Goal: Check status: Check status

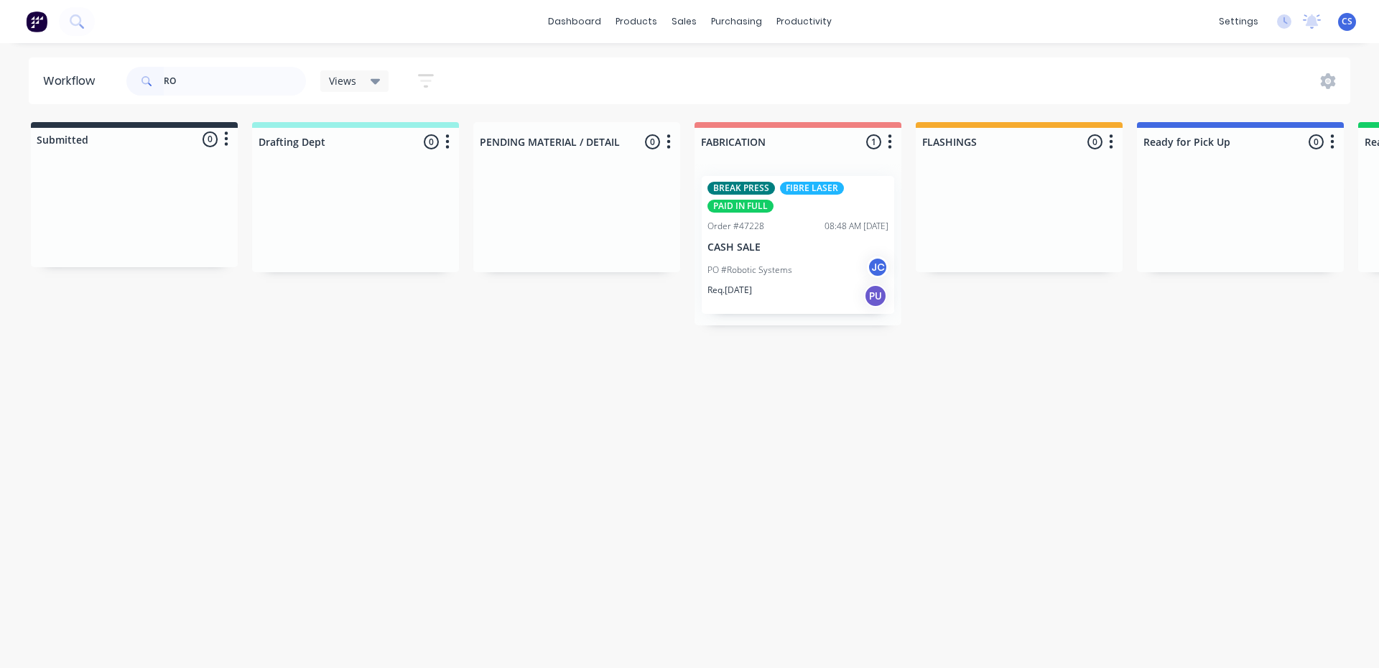
type input "R"
click at [180, 80] on input "WERSTBURY" at bounding box center [235, 81] width 142 height 29
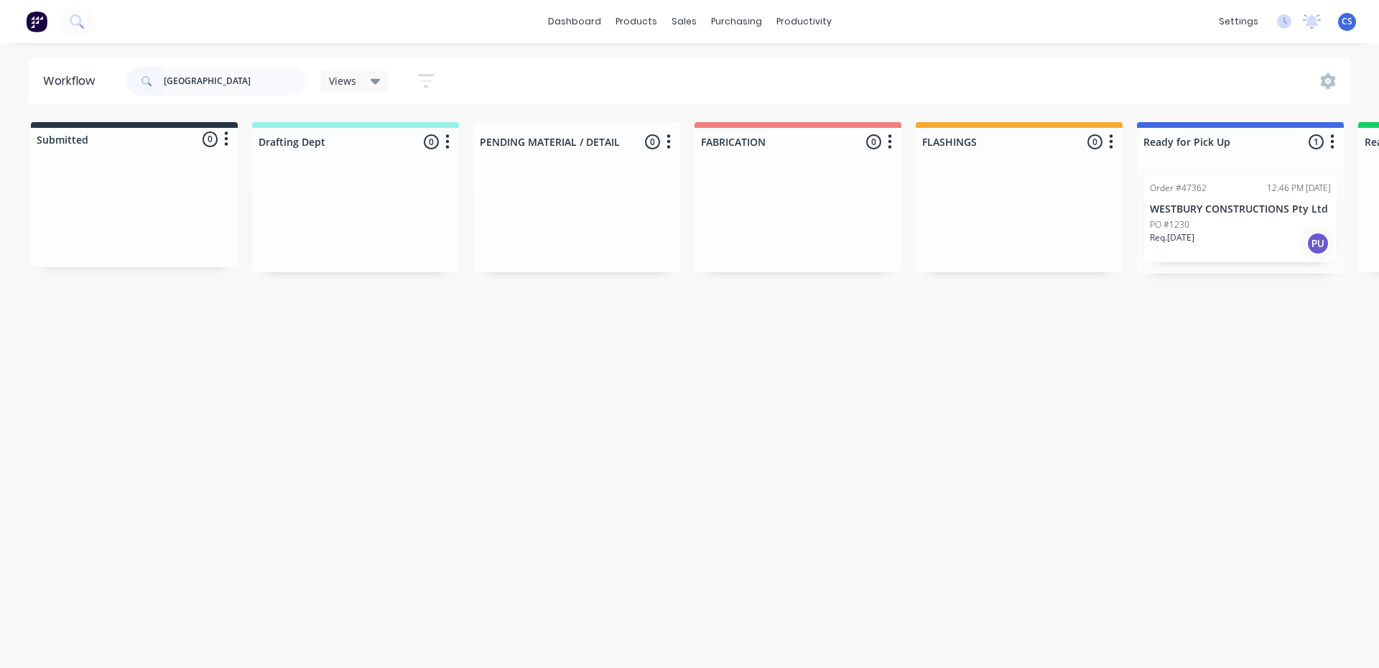
type input "[GEOGRAPHIC_DATA]"
click at [1212, 225] on div "PO #1230" at bounding box center [1240, 224] width 181 height 13
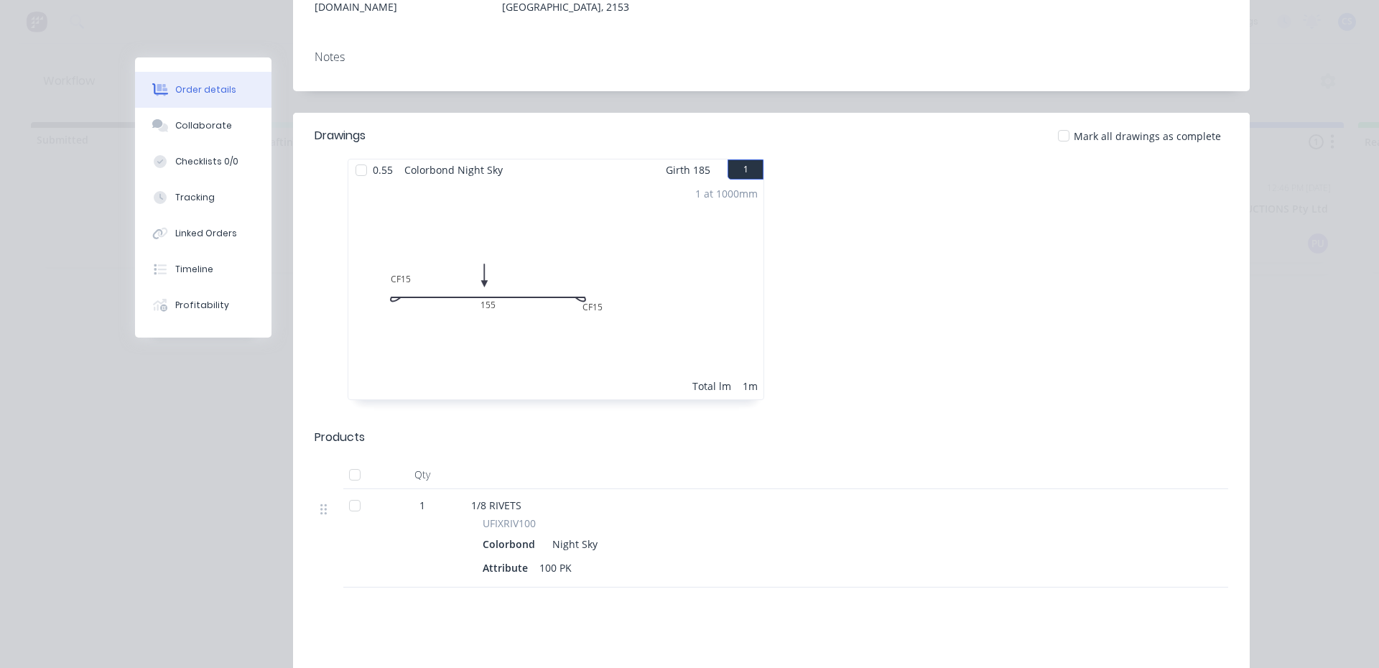
scroll to position [324, 0]
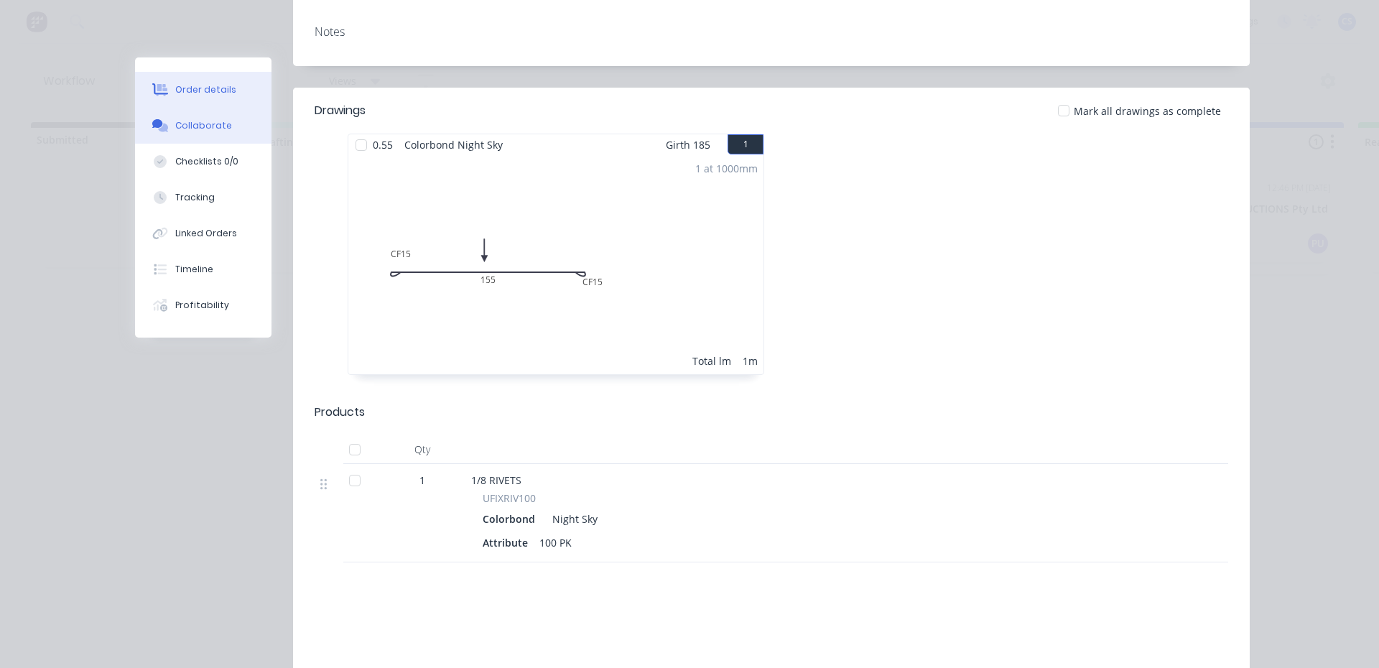
click at [218, 126] on div "Collaborate" at bounding box center [203, 125] width 57 height 13
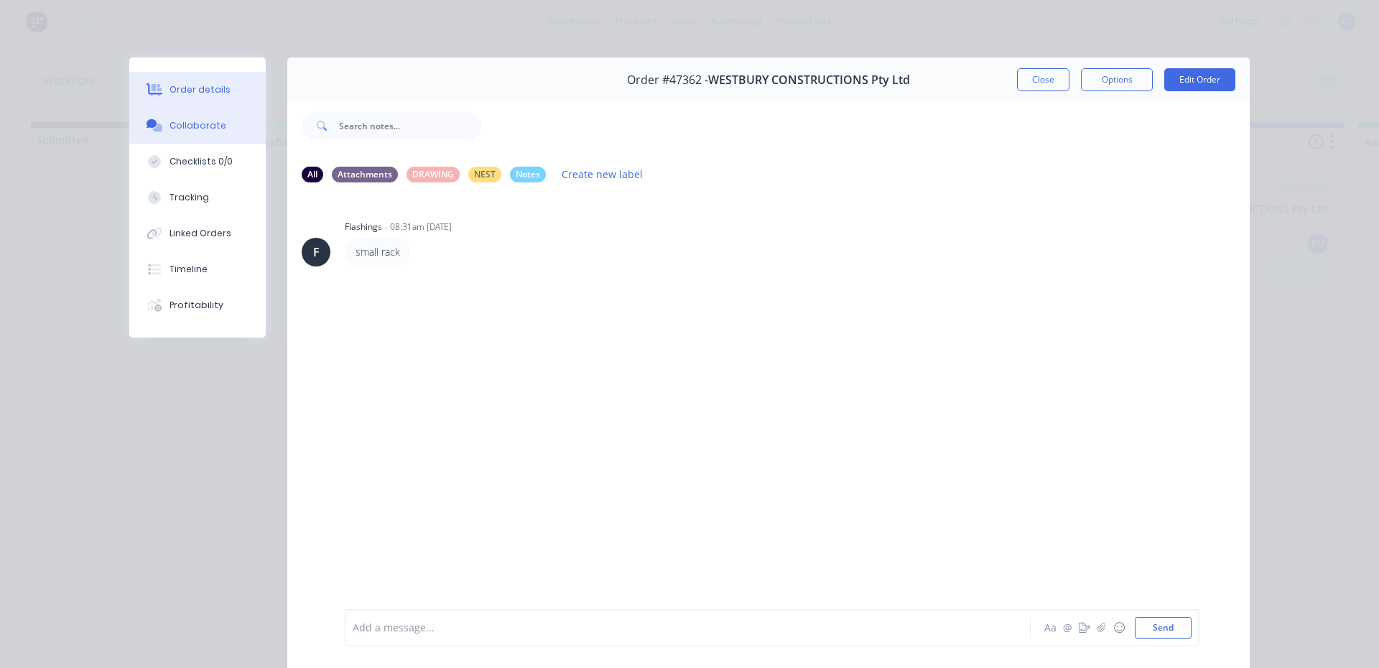
click at [203, 88] on div "Order details" at bounding box center [200, 89] width 61 height 13
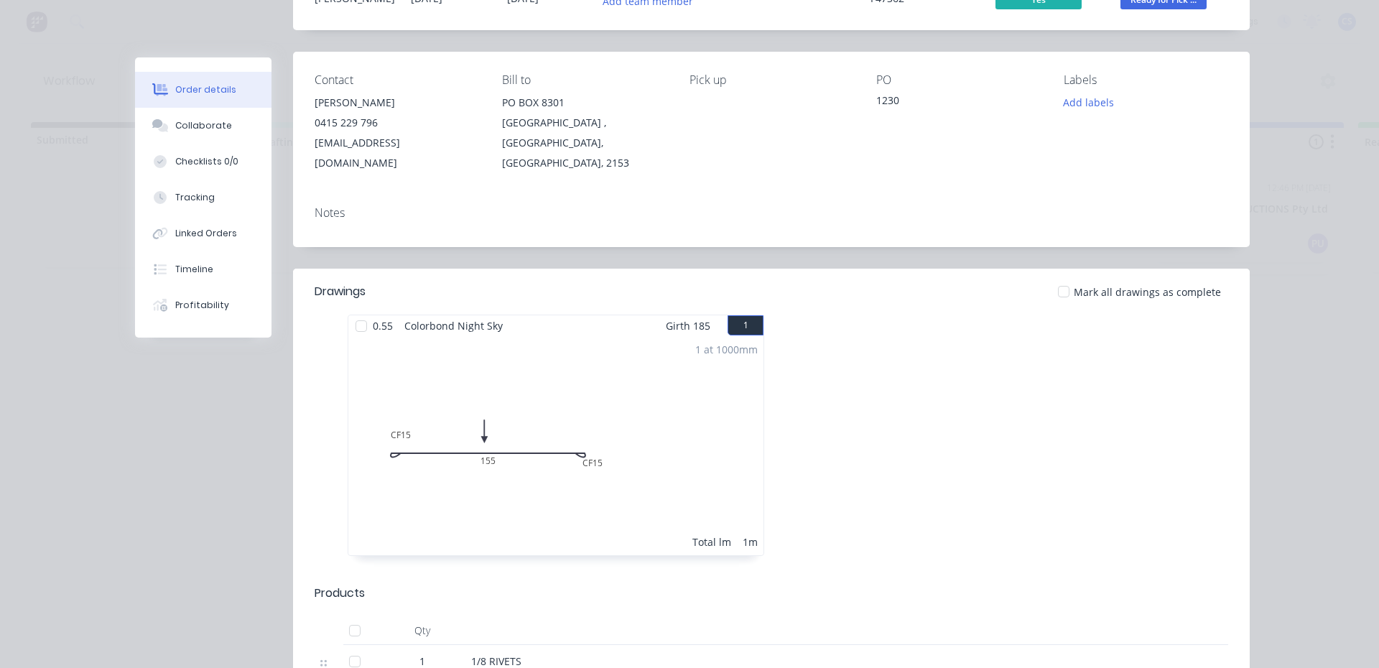
scroll to position [144, 0]
click at [175, 121] on div "Collaborate" at bounding box center [203, 125] width 57 height 13
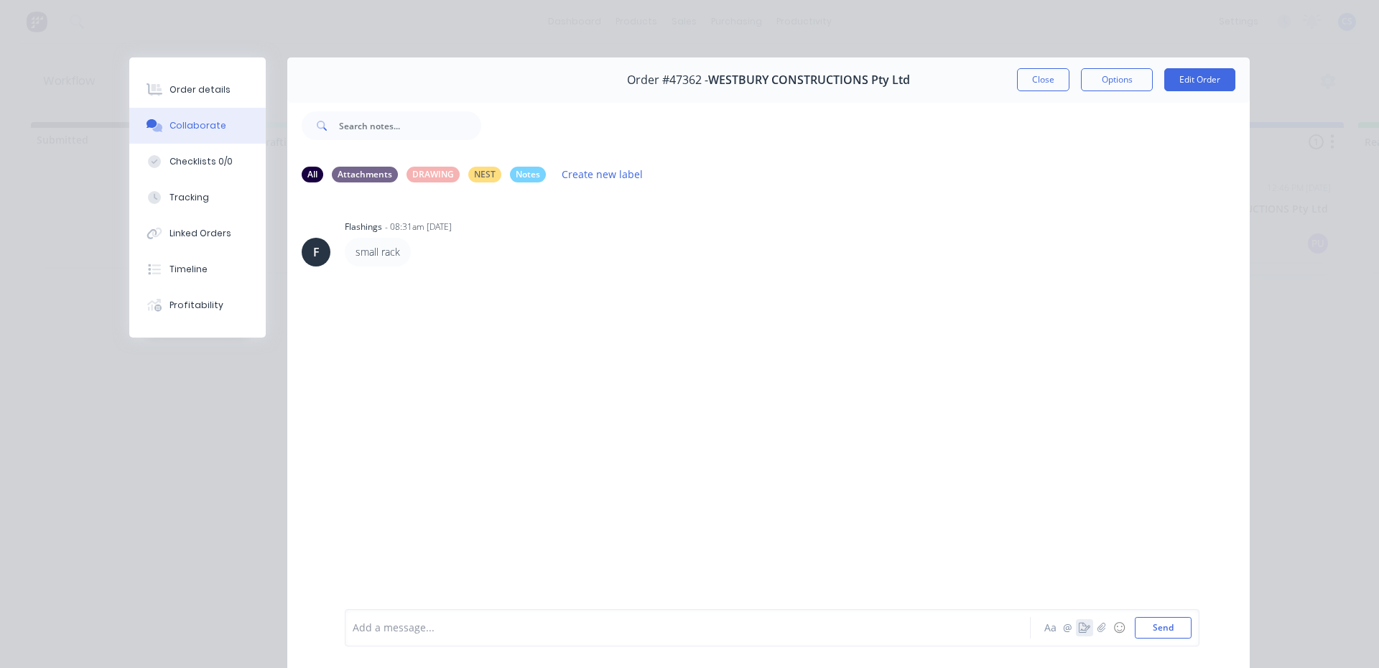
click at [1080, 630] on icon "button" at bounding box center [1084, 628] width 11 height 10
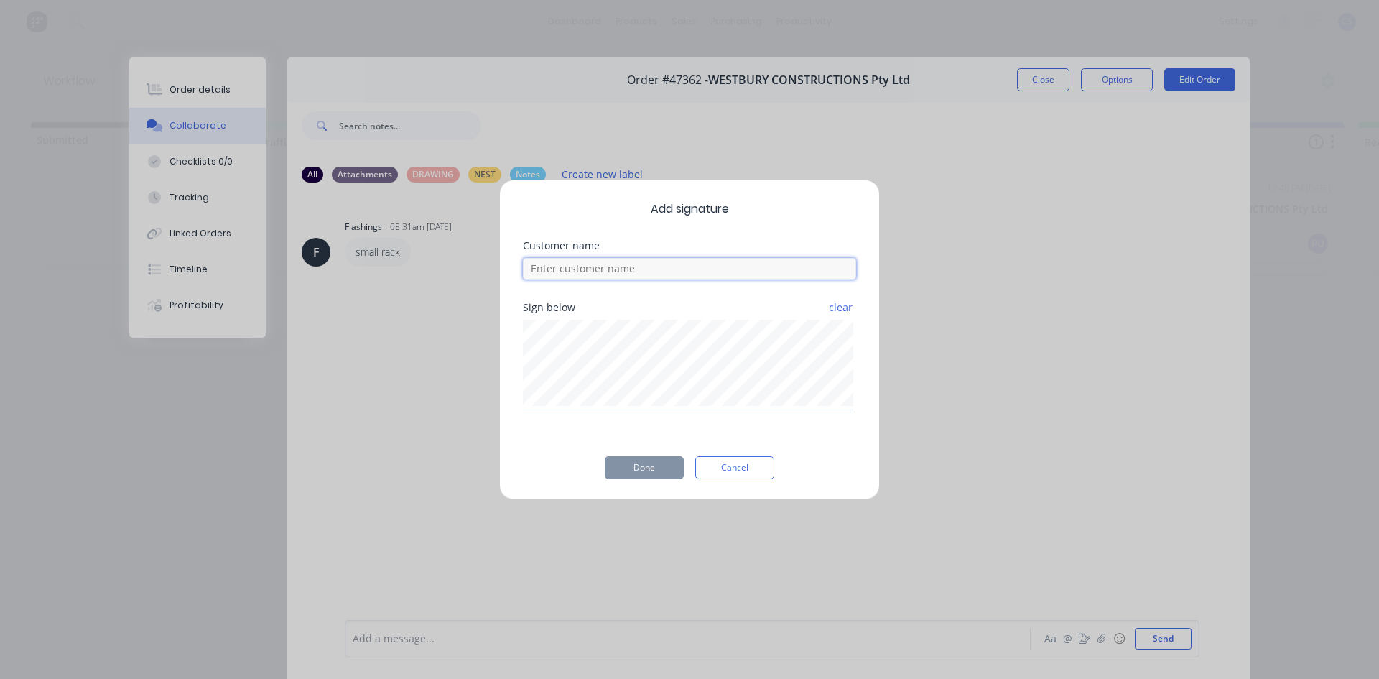
click at [677, 269] on input at bounding box center [689, 269] width 333 height 22
type input "[PERSON_NAME]"
click at [631, 465] on button "Done" at bounding box center [644, 467] width 79 height 23
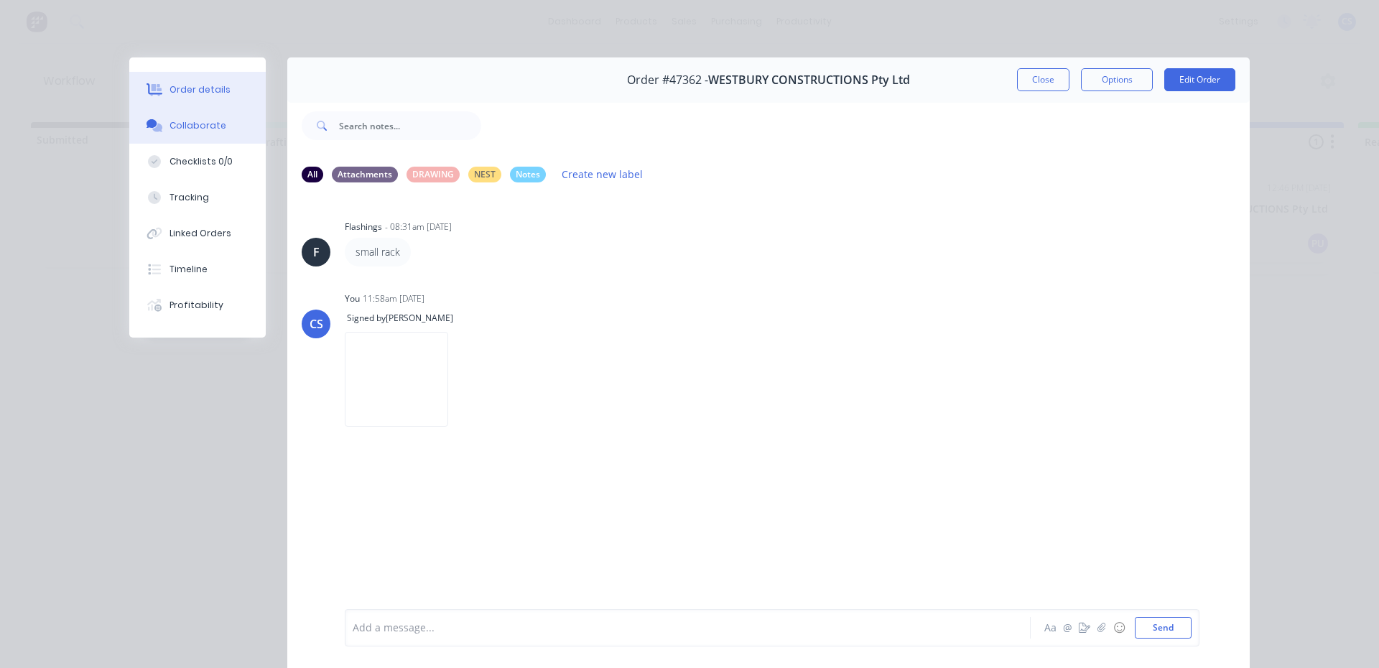
drag, startPoint x: 177, startPoint y: 99, endPoint x: 194, endPoint y: 98, distance: 16.5
click at [177, 99] on button "Order details" at bounding box center [197, 90] width 136 height 36
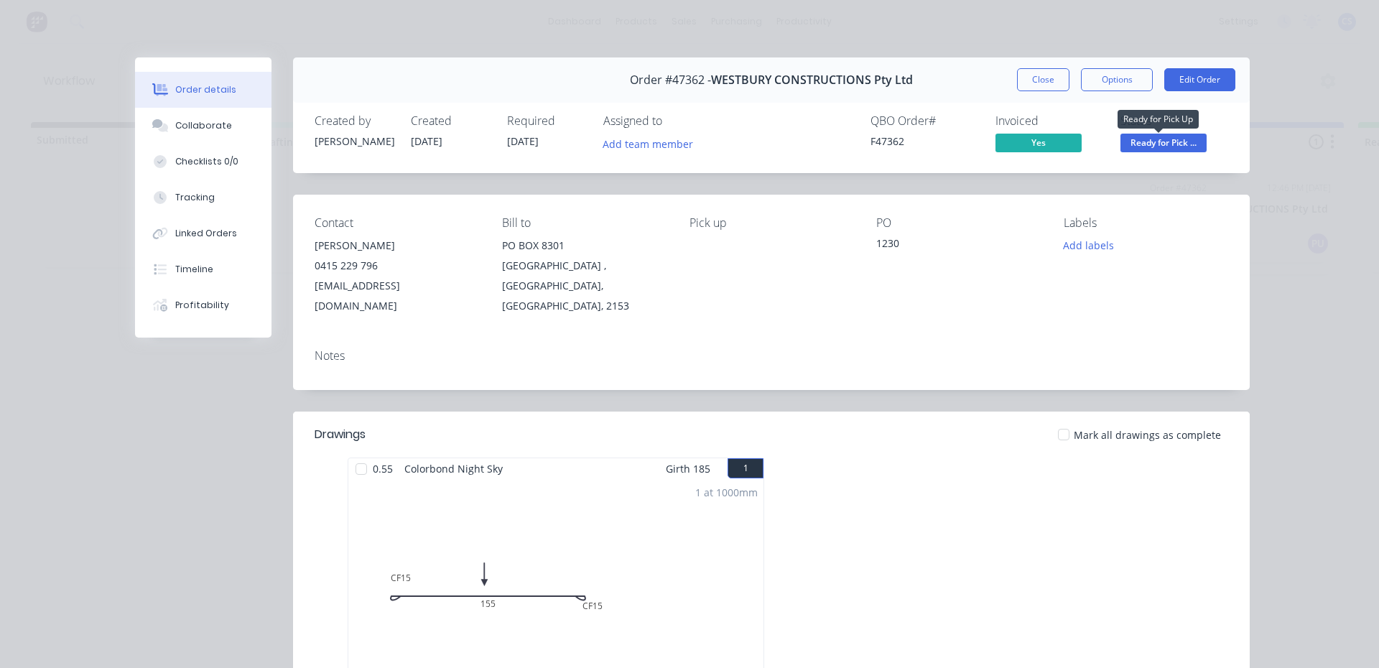
click at [1127, 148] on span "Ready for Pick ..." at bounding box center [1164, 143] width 86 height 18
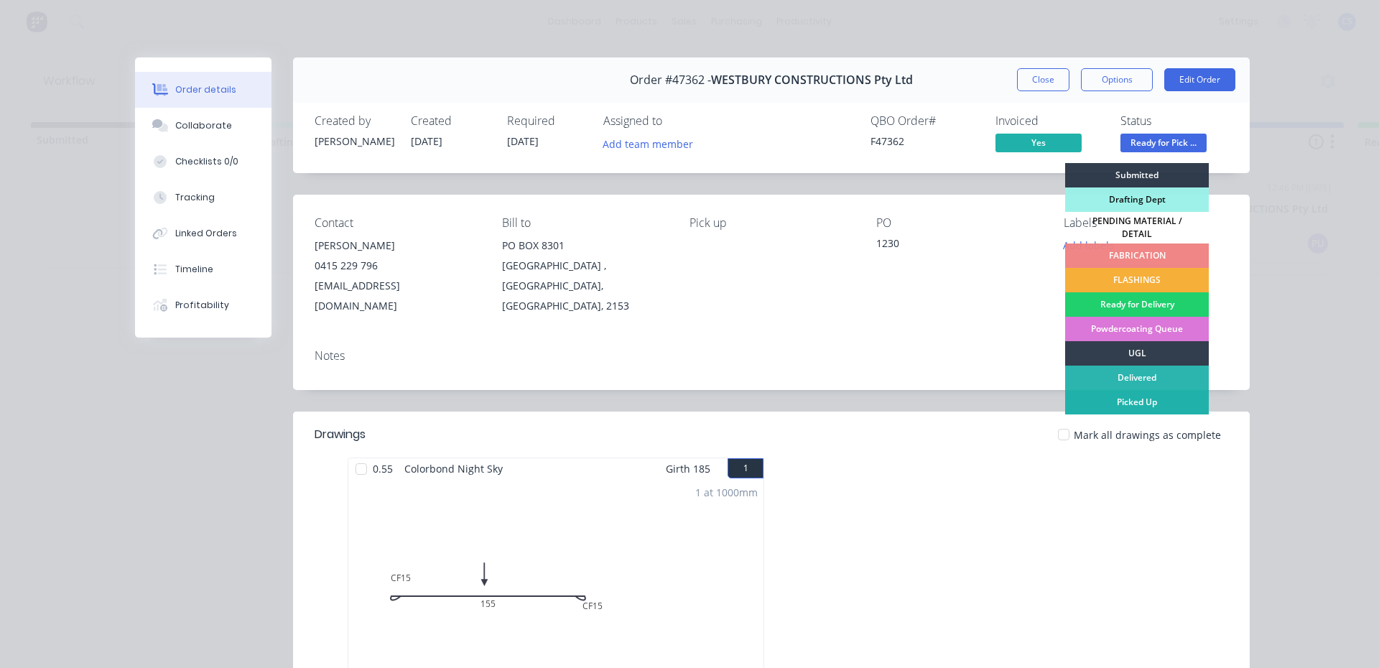
drag, startPoint x: 1128, startPoint y: 399, endPoint x: 828, endPoint y: 215, distance: 352.5
click at [1127, 400] on div "Picked Up" at bounding box center [1137, 402] width 144 height 24
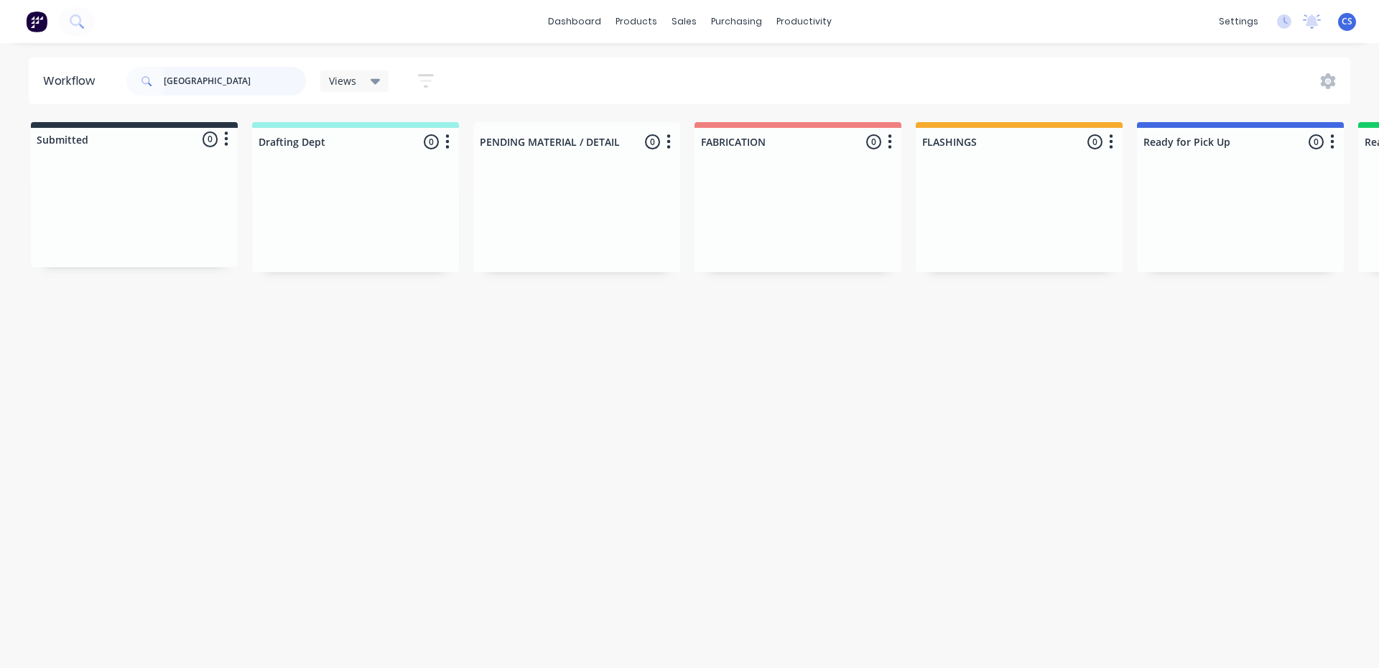
drag, startPoint x: 220, startPoint y: 78, endPoint x: 40, endPoint y: 40, distance: 183.4
click at [40, 40] on div "dashboard products sales purchasing productivity dashboard products Product Cat…" at bounding box center [689, 291] width 1379 height 582
